Goal: Task Accomplishment & Management: Complete application form

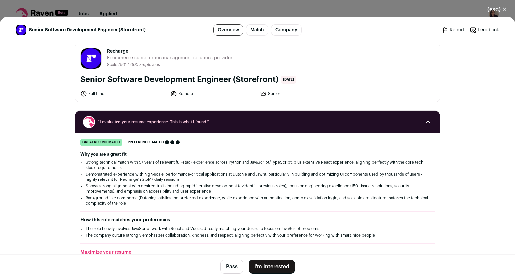
scroll to position [11, 0]
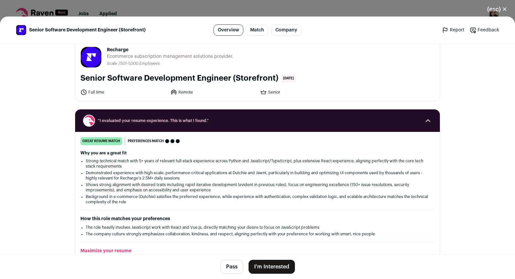
click at [275, 267] on button "I'm Interested" at bounding box center [271, 267] width 46 height 14
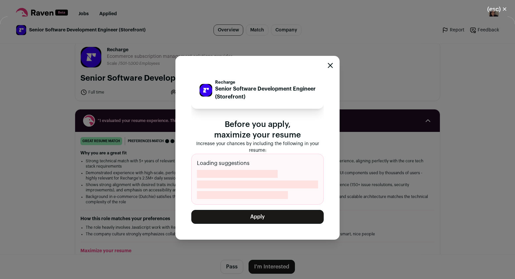
click at [262, 214] on button "Apply" at bounding box center [257, 217] width 132 height 14
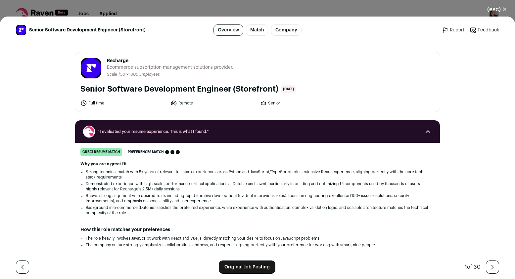
click at [497, 9] on button "(esc) ✕" at bounding box center [497, 9] width 36 height 15
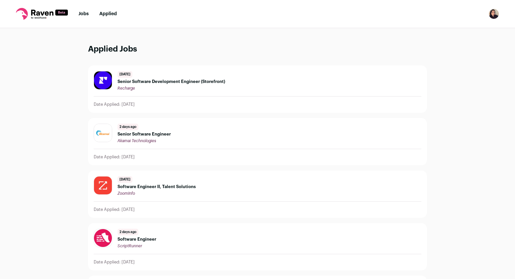
click at [85, 15] on link "Jobs" at bounding box center [83, 14] width 10 height 5
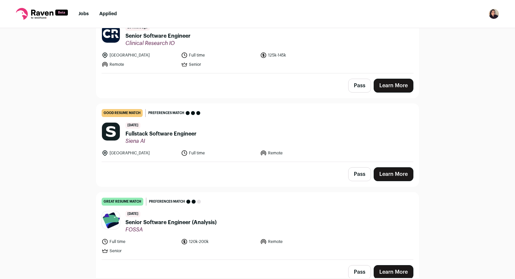
scroll to position [383, 0]
